Goal: Contribute content: Contribute content

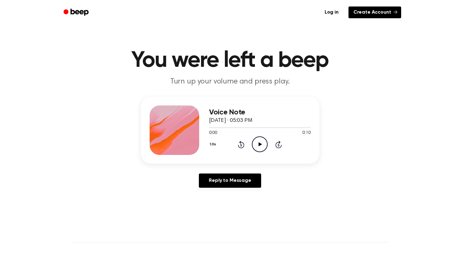
click at [361, 14] on link "Create Account" at bounding box center [374, 13] width 53 height 12
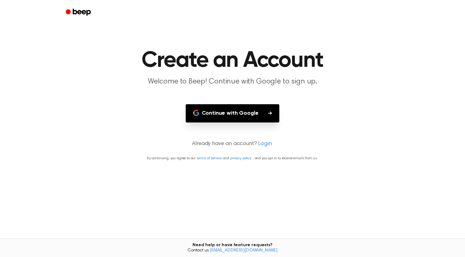
click at [238, 113] on button "Continue with Google" at bounding box center [233, 113] width 94 height 18
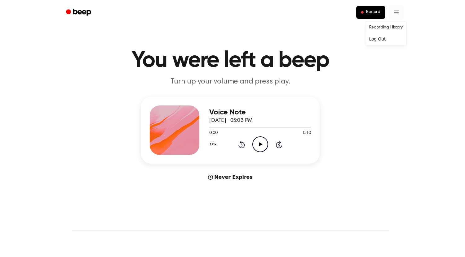
click at [393, 12] on html "Record You were left a beep Turn up your volume and press play. Voice Note Sept…" at bounding box center [230, 243] width 460 height 487
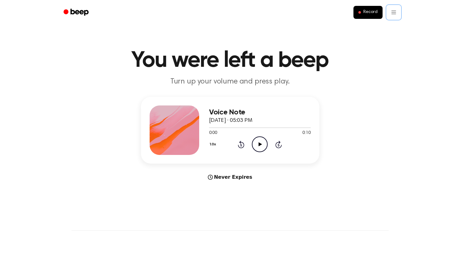
click at [311, 19] on html "Record You were left a beep Turn up your volume and press play. Voice Note Sept…" at bounding box center [230, 243] width 460 height 487
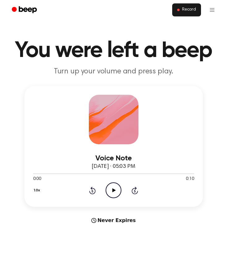
click at [184, 11] on span "Record" at bounding box center [189, 10] width 14 height 6
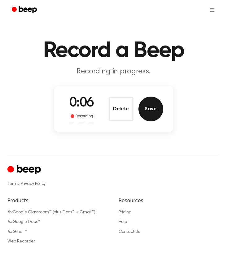
click at [149, 113] on button "Save" at bounding box center [150, 109] width 25 height 25
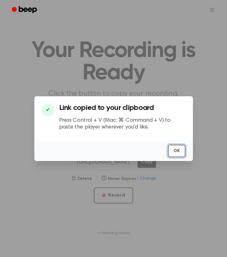
click at [176, 152] on button "OK" at bounding box center [177, 151] width 18 height 13
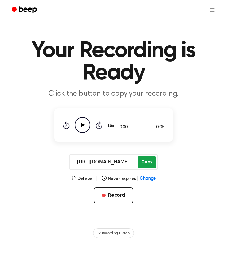
click at [140, 164] on button "Copy" at bounding box center [147, 161] width 18 height 11
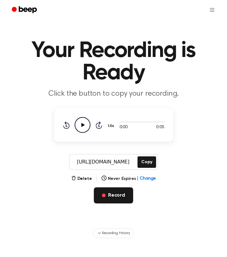
click at [115, 198] on button "Record" at bounding box center [113, 195] width 39 height 16
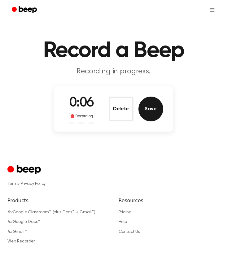
click at [153, 114] on button "Save" at bounding box center [150, 109] width 25 height 25
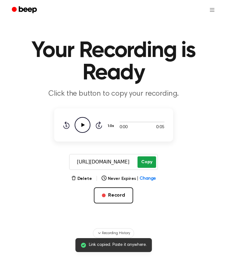
click at [147, 163] on button "Copy" at bounding box center [147, 161] width 18 height 11
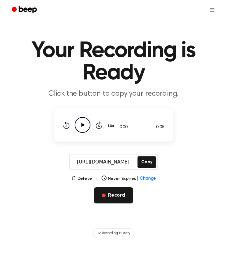
click at [119, 195] on button "Record" at bounding box center [113, 195] width 39 height 16
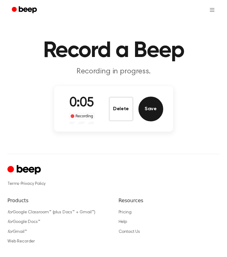
click at [147, 115] on button "Save" at bounding box center [150, 109] width 25 height 25
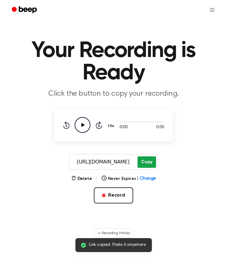
click at [149, 161] on button "Copy" at bounding box center [147, 161] width 18 height 11
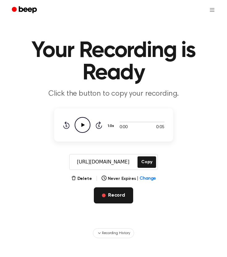
click at [110, 195] on button "Record" at bounding box center [113, 195] width 39 height 16
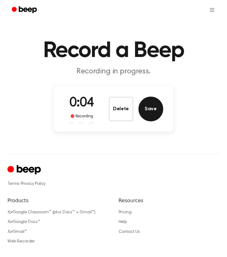
click at [152, 108] on button "Save" at bounding box center [150, 109] width 25 height 25
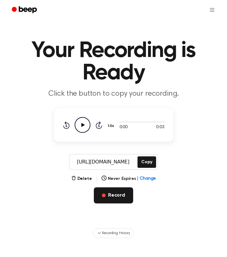
click at [105, 196] on span "button" at bounding box center [104, 196] width 4 height 4
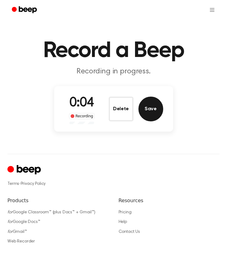
click at [151, 109] on button "Save" at bounding box center [150, 109] width 25 height 25
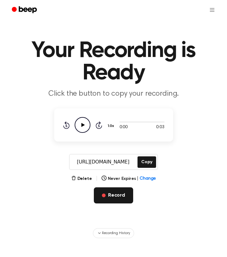
click at [104, 194] on span "button" at bounding box center [104, 196] width 4 height 4
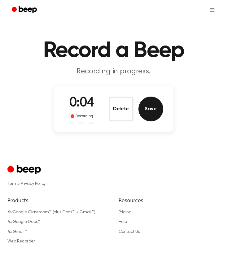
click at [154, 111] on button "Save" at bounding box center [150, 109] width 25 height 25
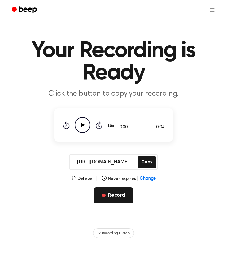
click at [118, 197] on button "Record" at bounding box center [113, 195] width 39 height 16
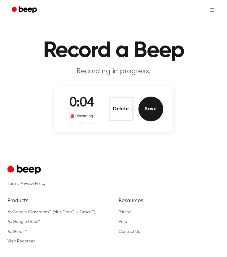
click at [152, 104] on button "Save" at bounding box center [150, 109] width 25 height 25
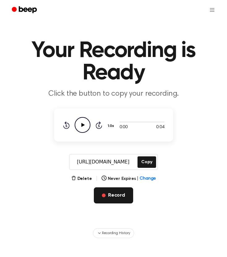
click at [107, 197] on button "Record" at bounding box center [113, 195] width 39 height 16
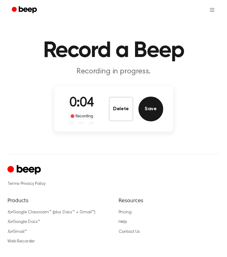
click at [149, 113] on button "Save" at bounding box center [150, 109] width 25 height 25
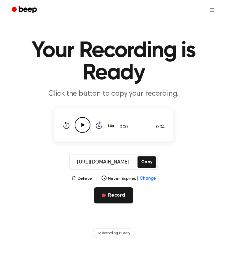
click at [113, 199] on button "Record" at bounding box center [113, 195] width 39 height 16
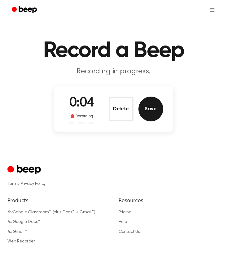
click at [155, 116] on button "Save" at bounding box center [150, 109] width 25 height 25
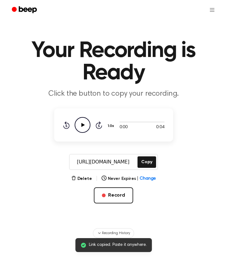
click at [30, 215] on main "Link copied. Paste it anywhere. Your Recording is Ready Click the button to cop…" at bounding box center [113, 119] width 227 height 238
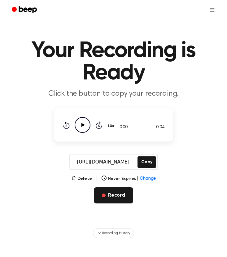
click at [121, 198] on button "Record" at bounding box center [113, 195] width 39 height 16
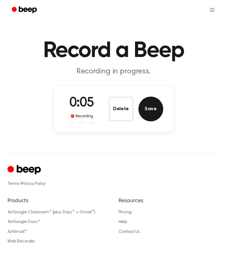
click at [154, 107] on button "Save" at bounding box center [150, 109] width 25 height 25
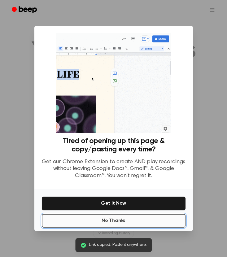
click at [97, 221] on button "No Thanks" at bounding box center [114, 221] width 144 height 14
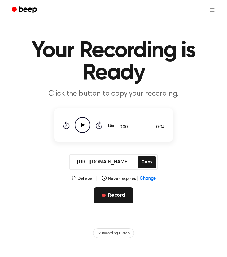
click at [117, 195] on button "Record" at bounding box center [113, 195] width 39 height 16
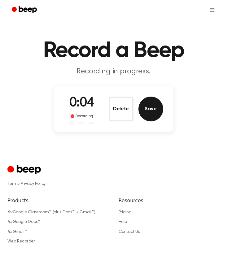
click at [154, 107] on button "Save" at bounding box center [150, 109] width 25 height 25
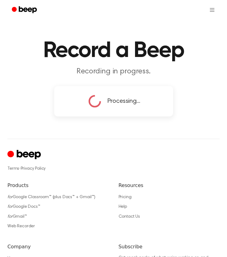
click at [129, 133] on div "Record a Beep Recording in progress. Processing... ⚠️ We are experiencing issue…" at bounding box center [113, 164] width 227 height 328
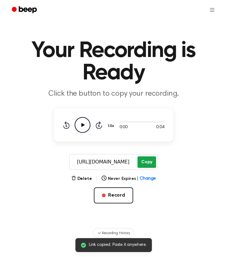
click at [144, 165] on button "Copy" at bounding box center [147, 161] width 18 height 11
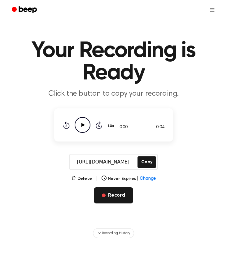
click at [114, 194] on button "Record" at bounding box center [113, 195] width 39 height 16
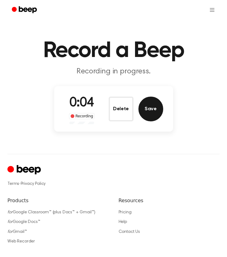
click at [154, 112] on button "Save" at bounding box center [150, 109] width 25 height 25
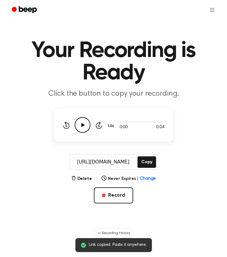
click at [145, 156] on div "https://beep.audio/mnEebeb Copy" at bounding box center [113, 162] width 89 height 16
click at [145, 159] on button "Copy" at bounding box center [147, 161] width 18 height 11
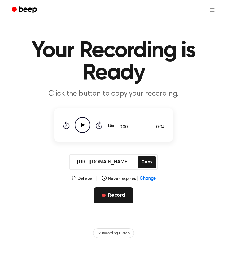
click at [113, 197] on button "Record" at bounding box center [113, 195] width 39 height 16
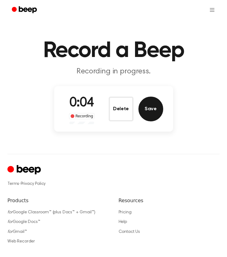
click at [151, 107] on button "Save" at bounding box center [150, 109] width 25 height 25
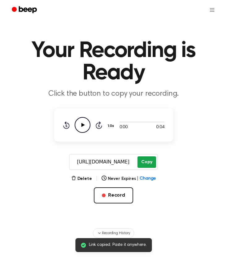
click at [144, 164] on button "Copy" at bounding box center [147, 161] width 18 height 11
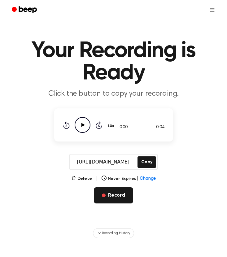
click at [112, 194] on button "Record" at bounding box center [113, 195] width 39 height 16
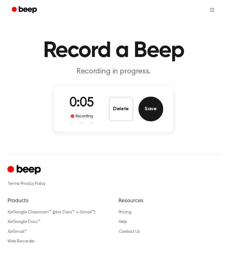
click at [152, 106] on button "Save" at bounding box center [150, 109] width 25 height 25
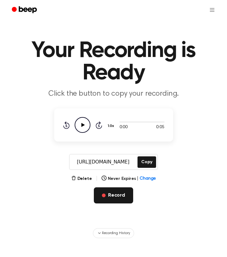
click at [117, 199] on button "Record" at bounding box center [113, 195] width 39 height 16
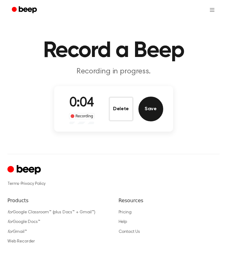
click at [153, 112] on button "Save" at bounding box center [150, 109] width 25 height 25
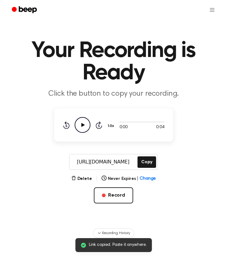
drag, startPoint x: 148, startPoint y: 150, endPoint x: 148, endPoint y: 168, distance: 18.6
click at [148, 168] on main "Link copied. Paste it anywhere. Your Recording is Ready Click the button to cop…" at bounding box center [113, 119] width 227 height 238
drag, startPoint x: 148, startPoint y: 168, endPoint x: 141, endPoint y: 151, distance: 18.3
click at [141, 151] on main "Link copied. Paste it anywhere. Your Recording is Ready Click the button to cop…" at bounding box center [113, 119] width 227 height 238
click at [144, 159] on button "Copy" at bounding box center [147, 161] width 18 height 11
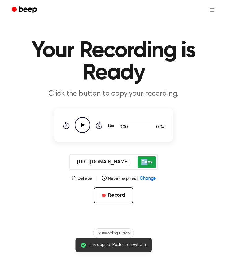
click at [146, 164] on button "Copy" at bounding box center [147, 161] width 18 height 11
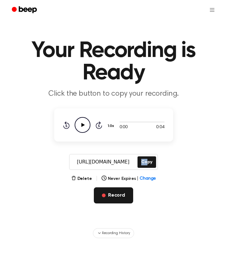
click at [103, 193] on button "Record" at bounding box center [113, 195] width 39 height 16
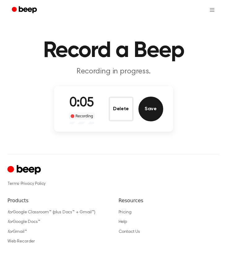
click at [151, 116] on button "Save" at bounding box center [150, 109] width 25 height 25
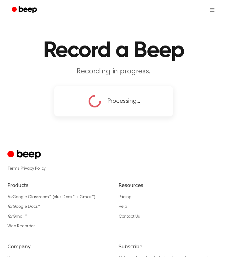
copy button "Co"
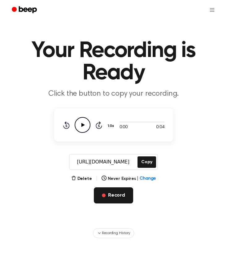
click at [116, 198] on button "Record" at bounding box center [113, 195] width 39 height 16
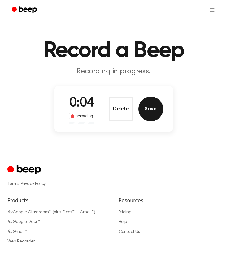
click at [150, 102] on button "Save" at bounding box center [150, 109] width 25 height 25
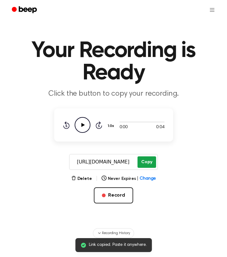
click at [145, 162] on button "Copy" at bounding box center [147, 161] width 18 height 11
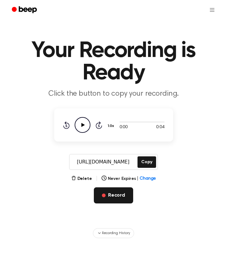
click at [114, 198] on button "Record" at bounding box center [113, 195] width 39 height 16
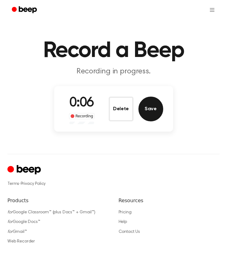
click at [155, 113] on button "Save" at bounding box center [150, 109] width 25 height 25
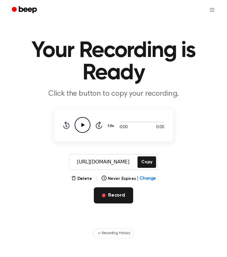
click at [102, 199] on button "Record" at bounding box center [113, 195] width 39 height 16
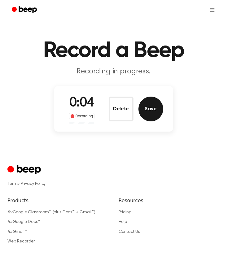
click at [153, 114] on button "Save" at bounding box center [150, 109] width 25 height 25
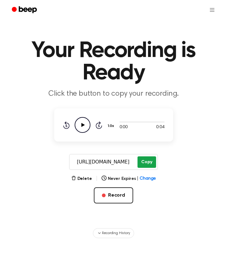
click at [145, 164] on button "Copy" at bounding box center [147, 161] width 18 height 11
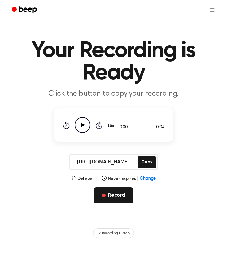
click at [106, 200] on button "Record" at bounding box center [113, 195] width 39 height 16
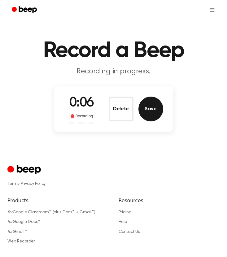
click at [156, 111] on button "Save" at bounding box center [150, 109] width 25 height 25
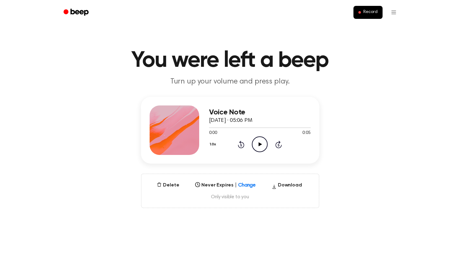
click at [259, 146] on icon "Play Audio" at bounding box center [260, 145] width 16 height 16
click at [263, 142] on icon "Play Audio" at bounding box center [260, 145] width 16 height 16
